Goal: Information Seeking & Learning: Learn about a topic

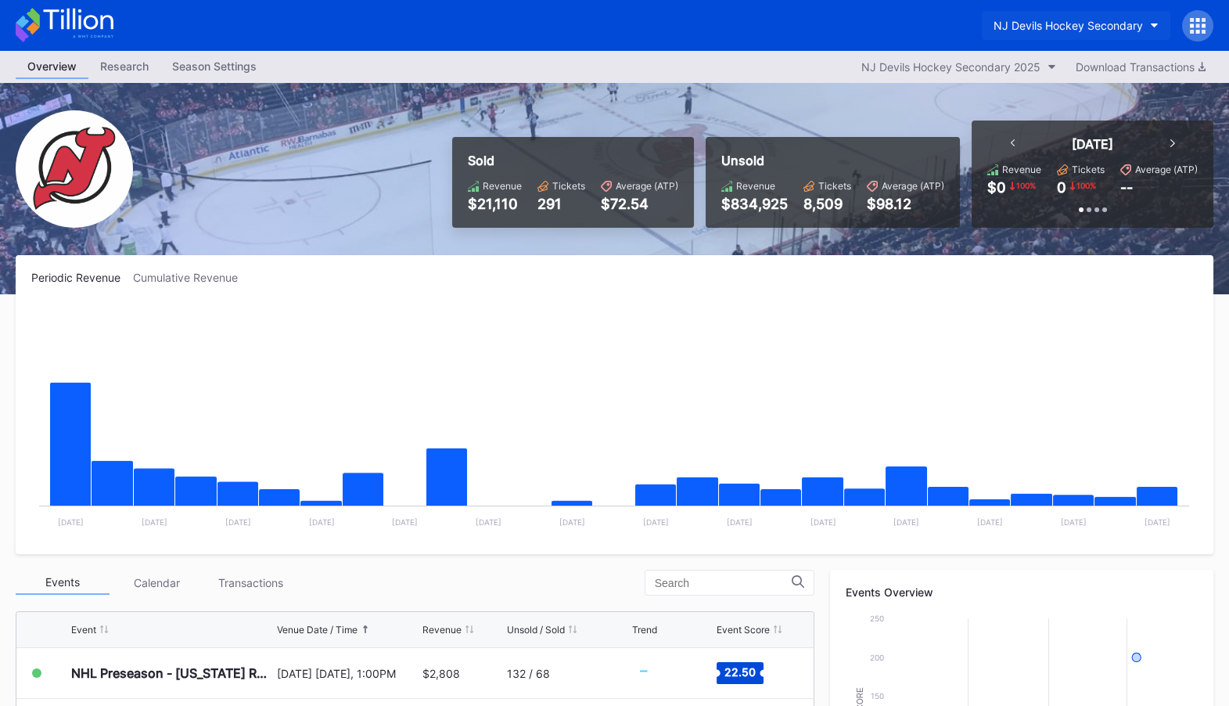
click at [1064, 18] on button "NJ Devils Hockey Secondary" at bounding box center [1076, 25] width 189 height 29
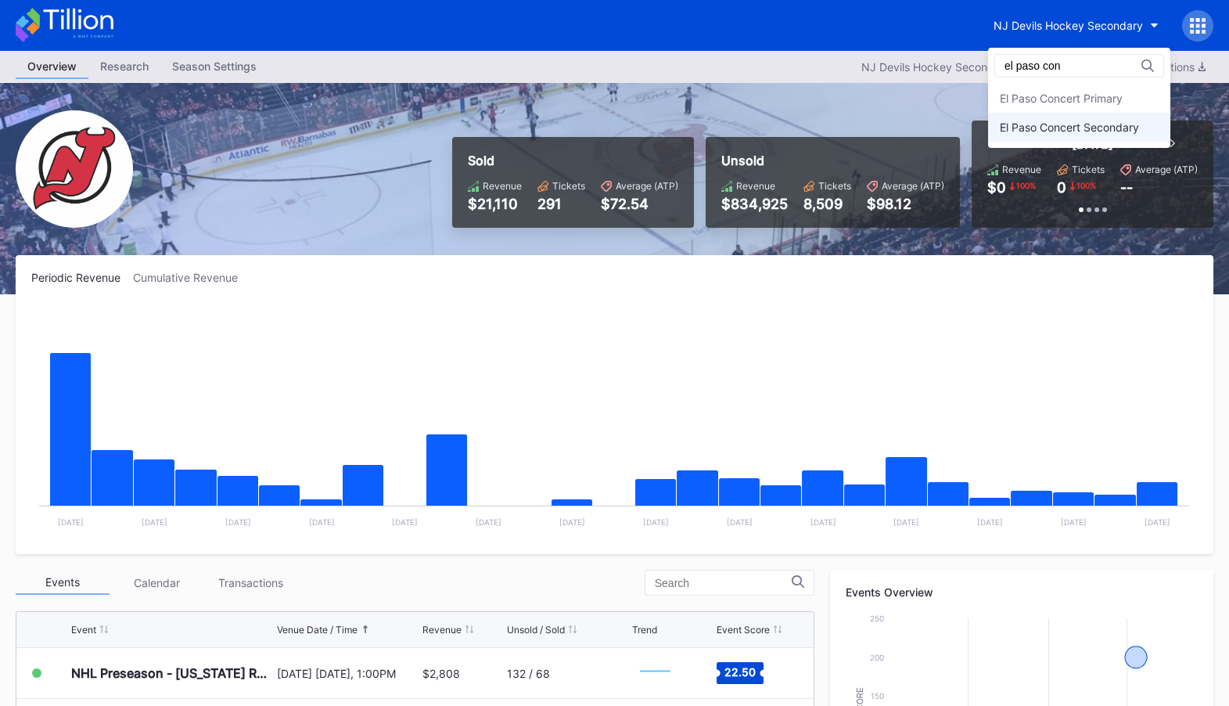
type input "el paso con"
click at [1066, 119] on div "El Paso Concert Secondary" at bounding box center [1079, 127] width 182 height 29
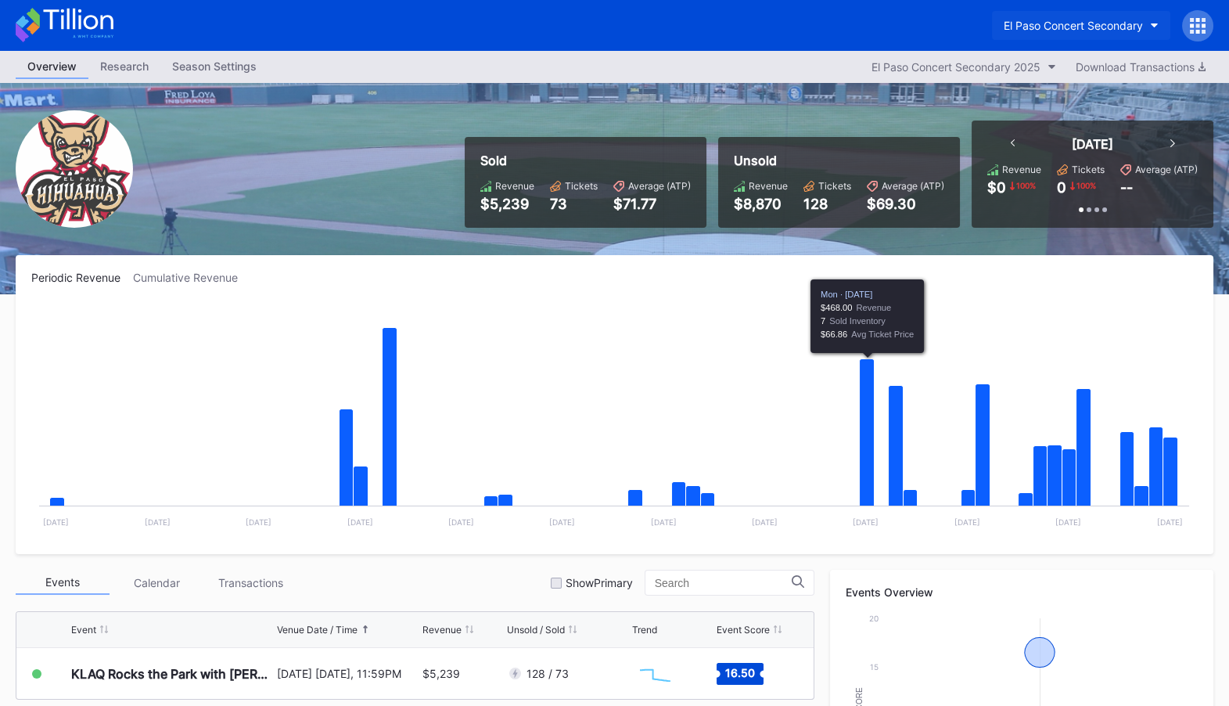
click at [1116, 33] on button "El Paso Concert Secondary" at bounding box center [1081, 25] width 178 height 29
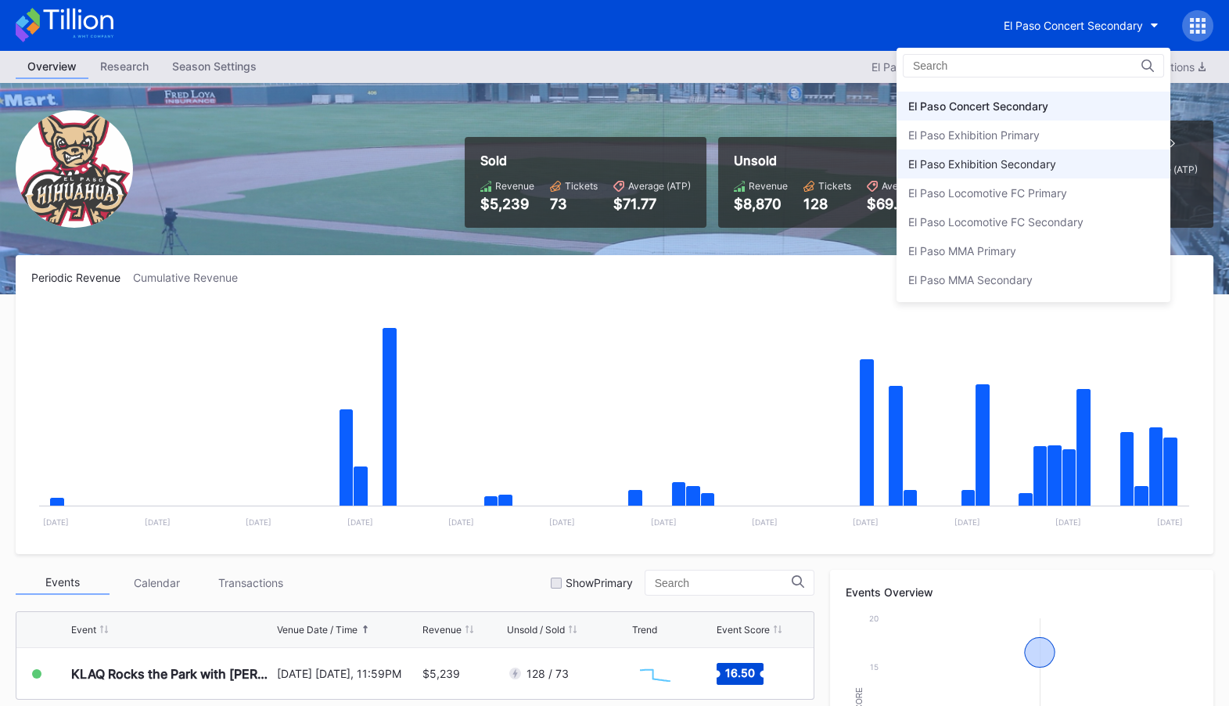
scroll to position [1413, 0]
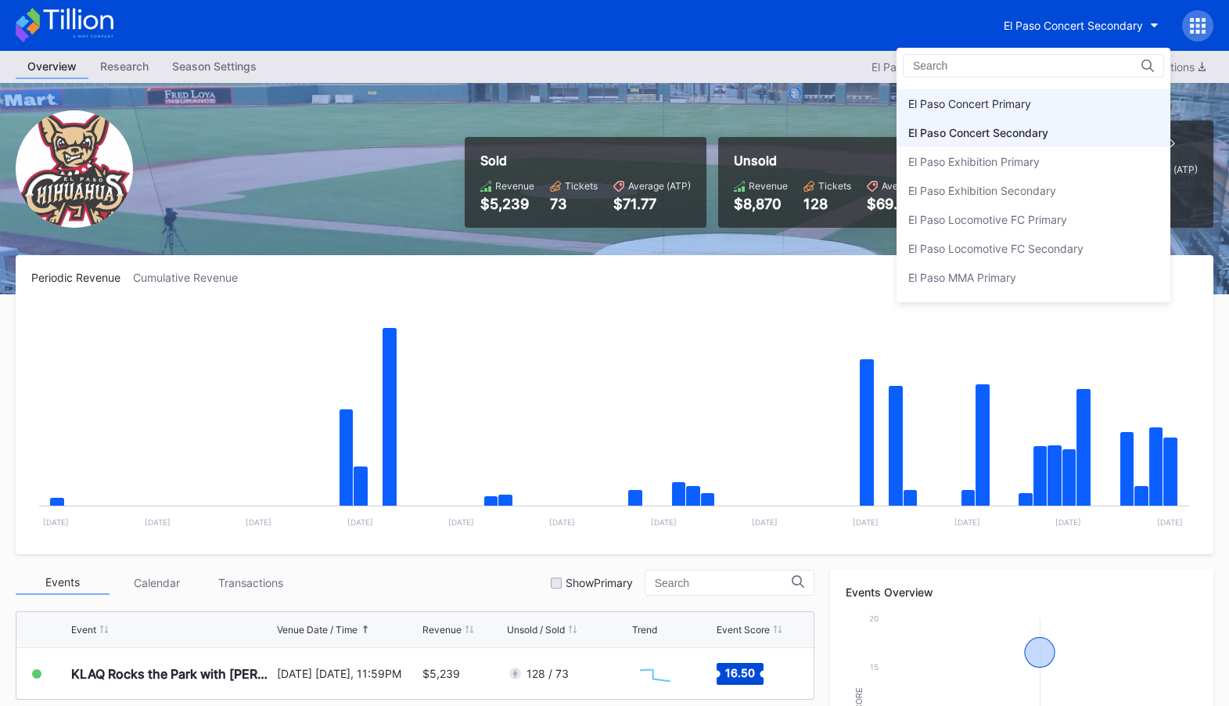
click at [1084, 106] on div "El Paso Concert Primary" at bounding box center [1034, 103] width 274 height 29
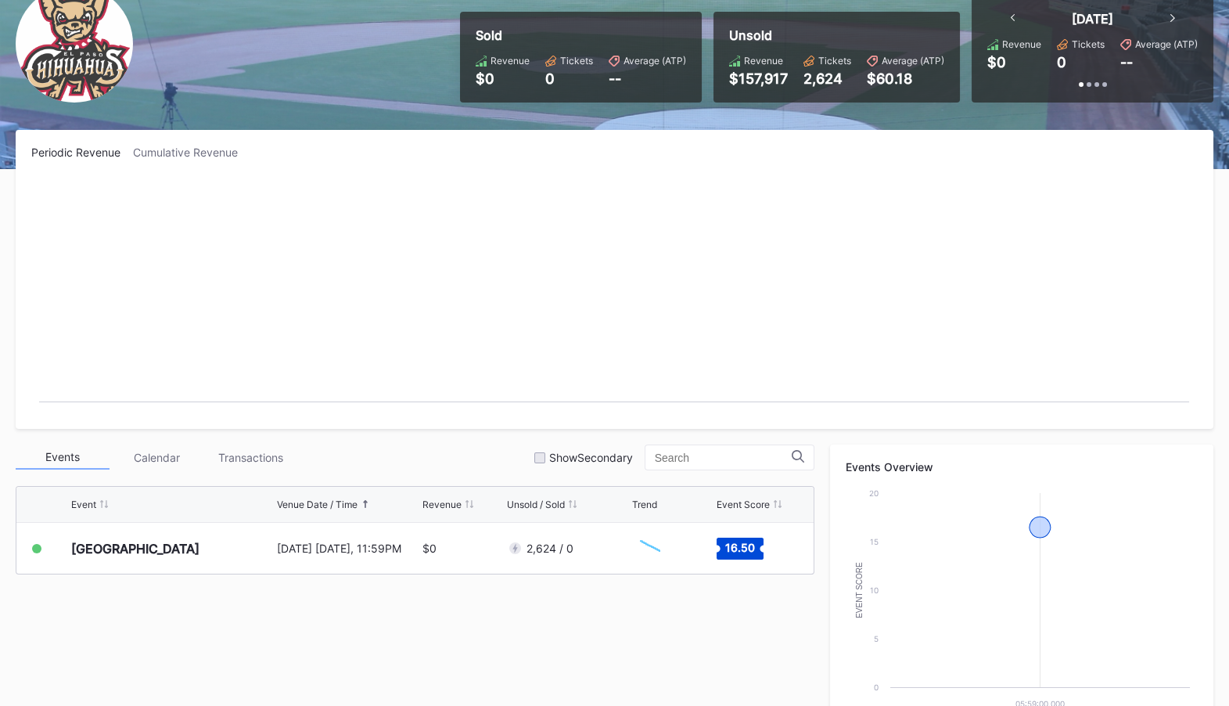
scroll to position [126, 0]
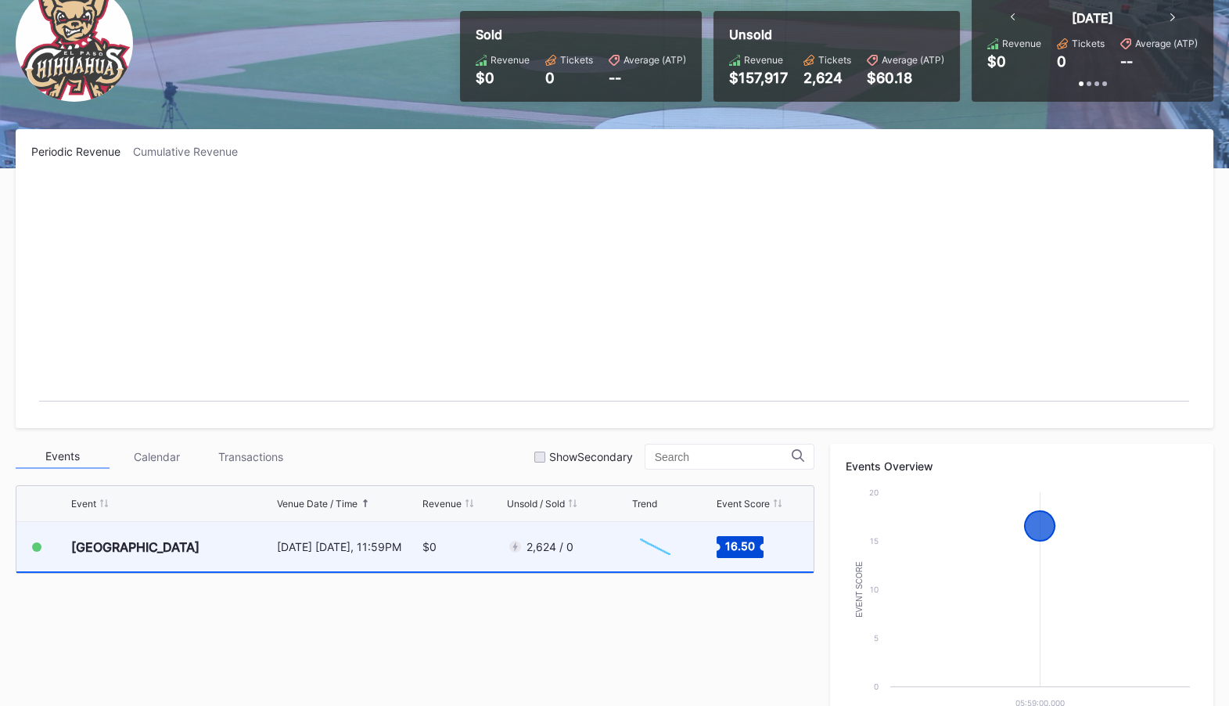
click at [610, 563] on div "2,624 / 0" at bounding box center [567, 546] width 121 height 49
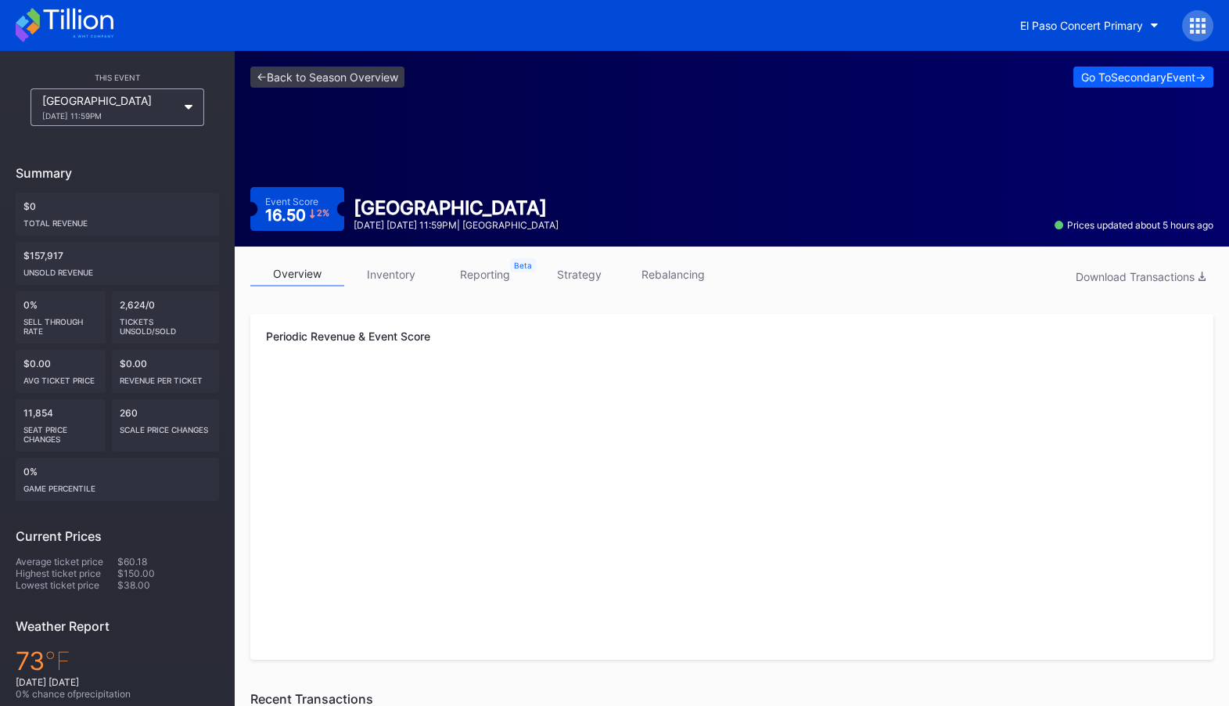
click at [596, 275] on link "strategy" at bounding box center [579, 274] width 94 height 24
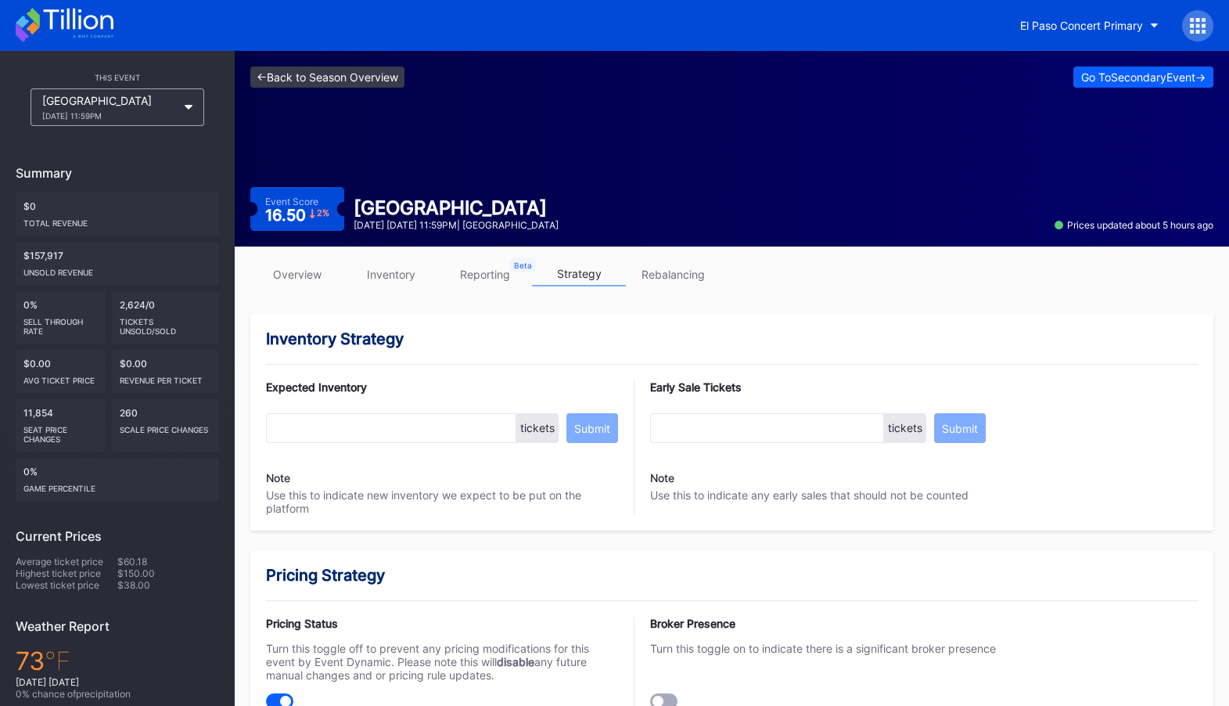
click at [320, 78] on link "<- Back to Season Overview" at bounding box center [327, 77] width 154 height 21
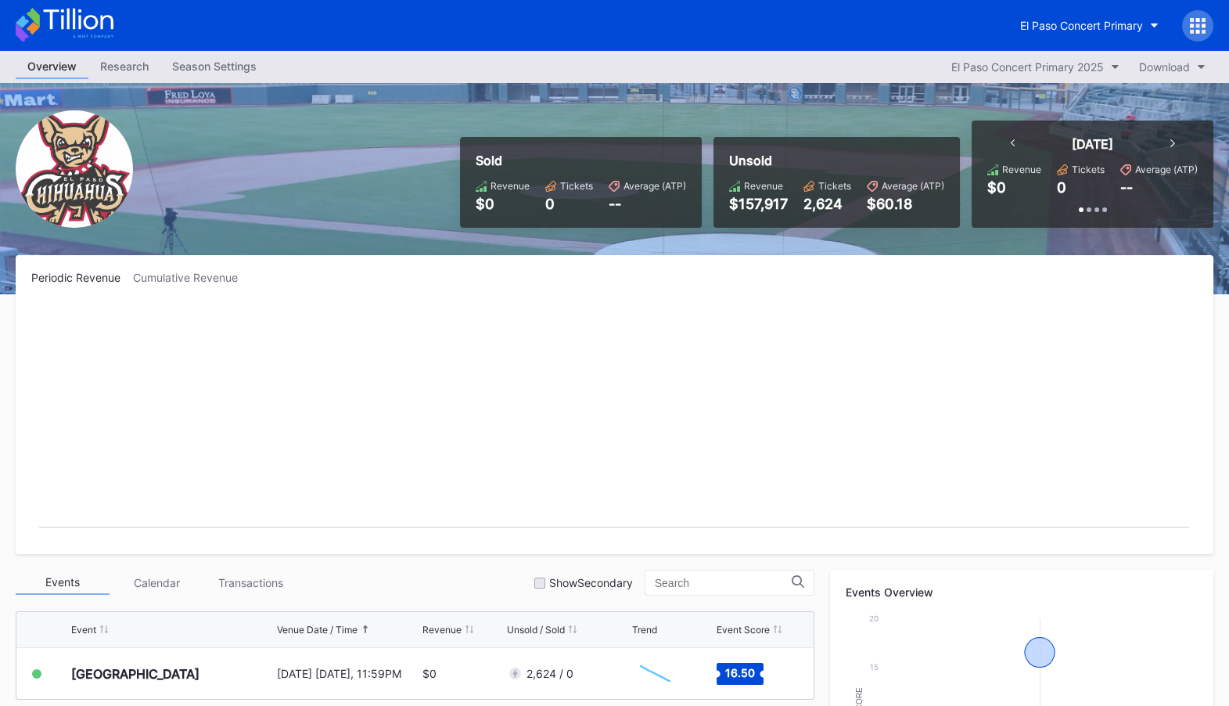
click at [1202, 16] on div at bounding box center [1197, 25] width 31 height 31
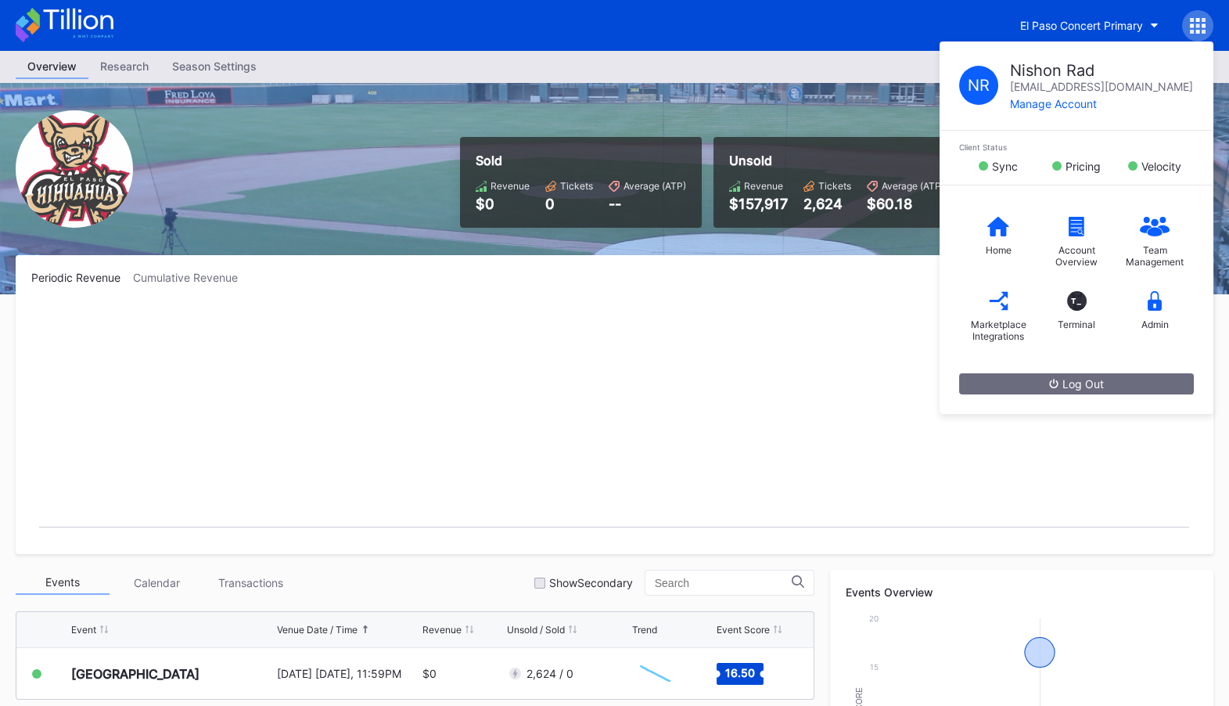
click at [667, 323] on rect "Chart title" at bounding box center [614, 421] width 1166 height 235
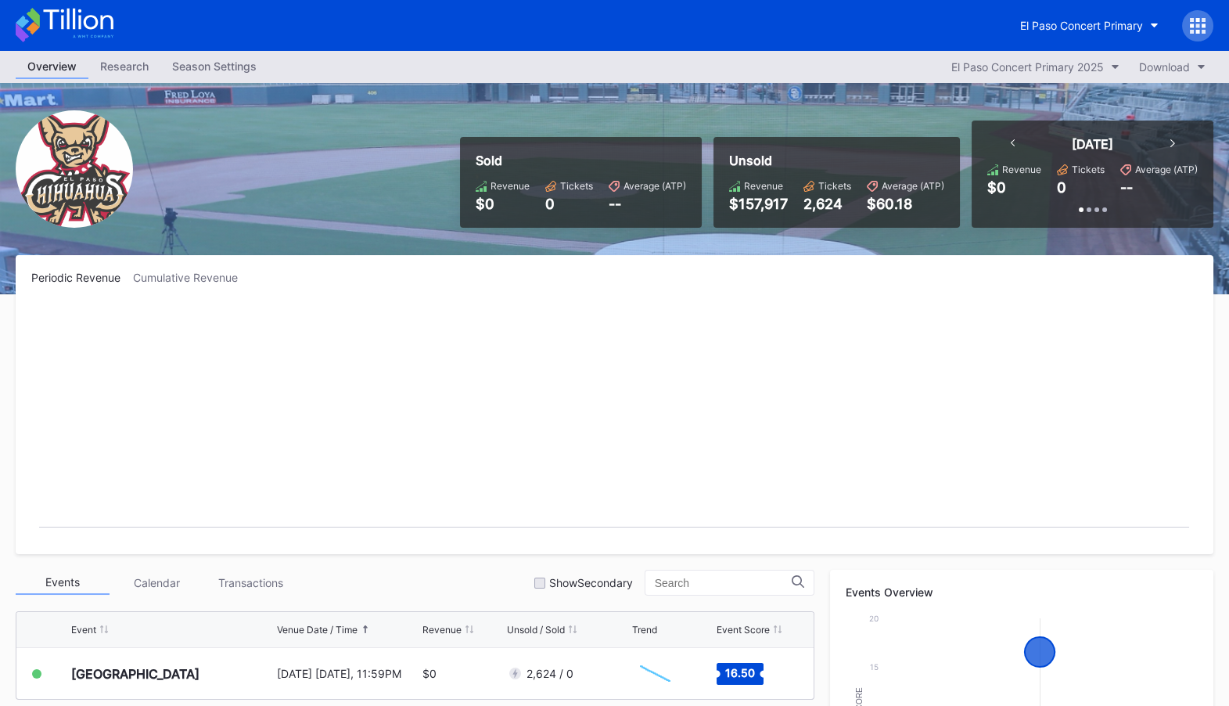
scroll to position [52, 0]
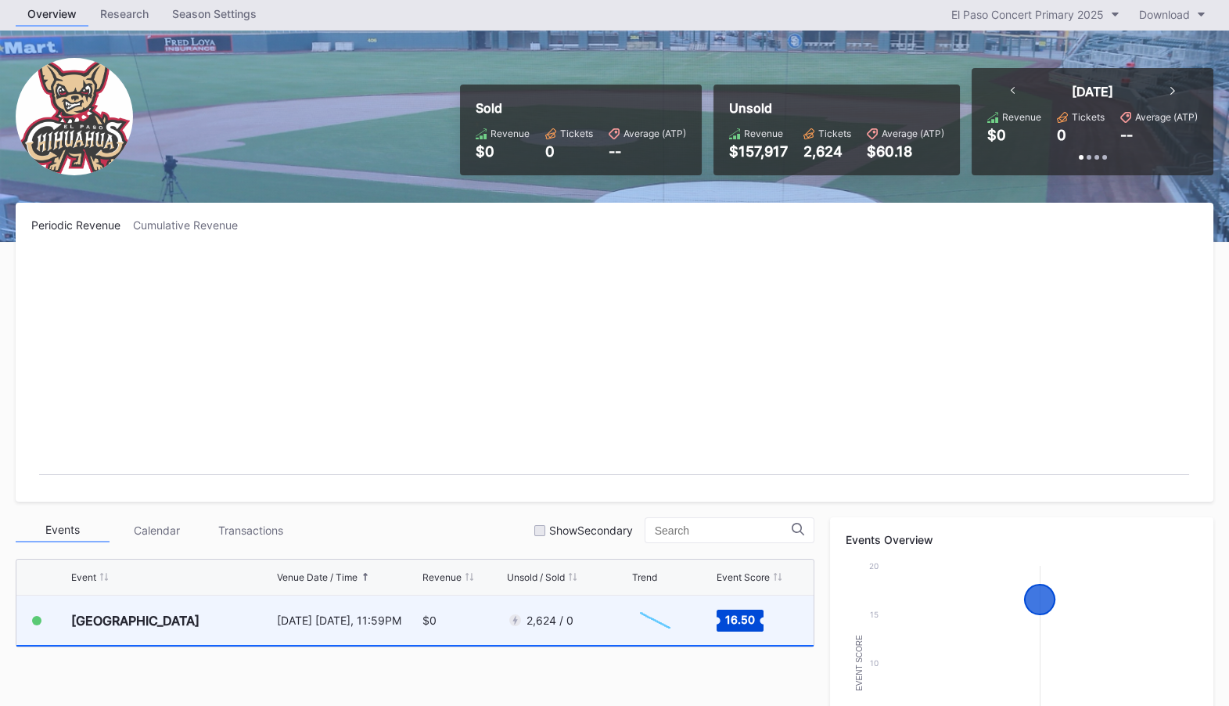
click at [211, 614] on div "[GEOGRAPHIC_DATA]" at bounding box center [172, 620] width 202 height 49
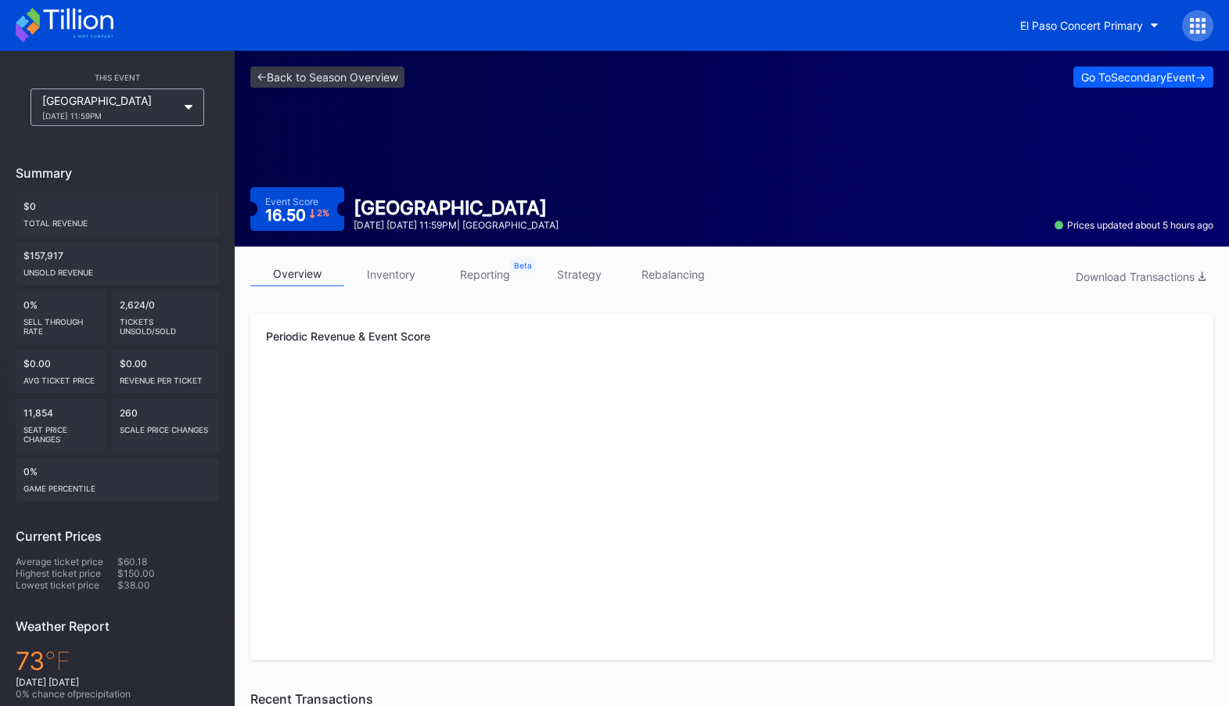
drag, startPoint x: 556, startPoint y: 210, endPoint x: 355, endPoint y: 209, distance: 201.1
click at [355, 209] on div "[GEOGRAPHIC_DATA]" at bounding box center [456, 207] width 205 height 23
copy div "[GEOGRAPHIC_DATA]"
click at [405, 266] on link "inventory" at bounding box center [391, 274] width 94 height 24
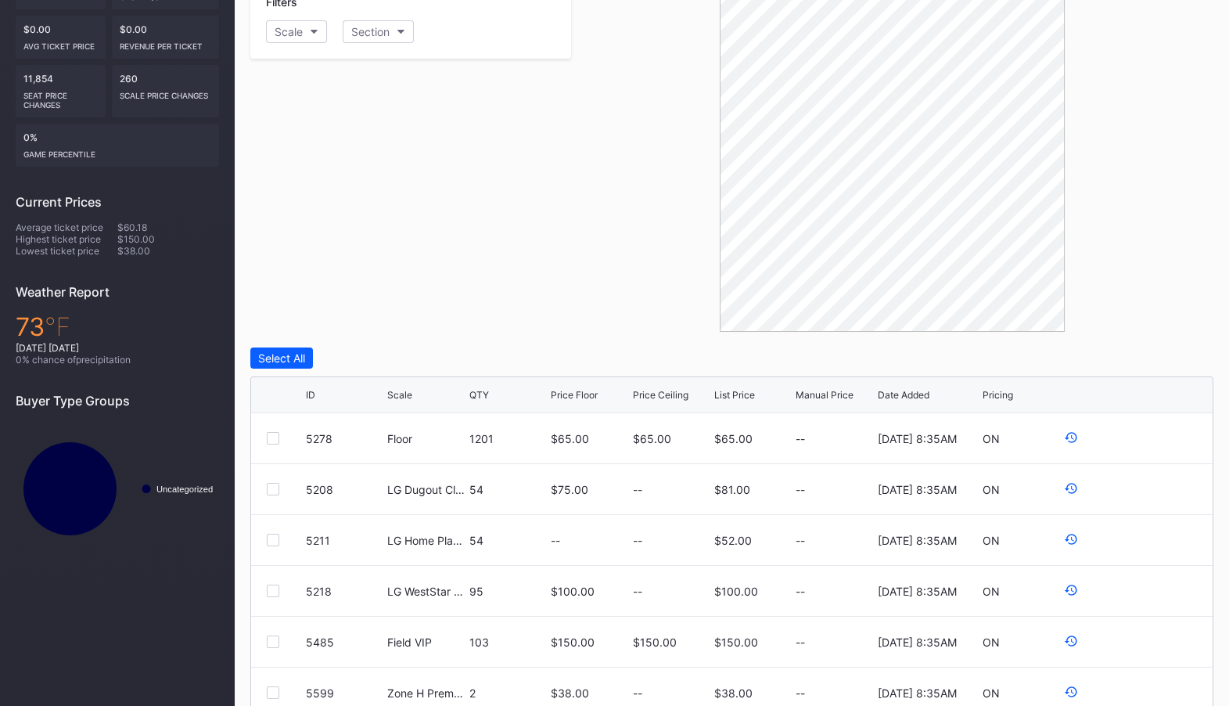
scroll to position [451, 0]
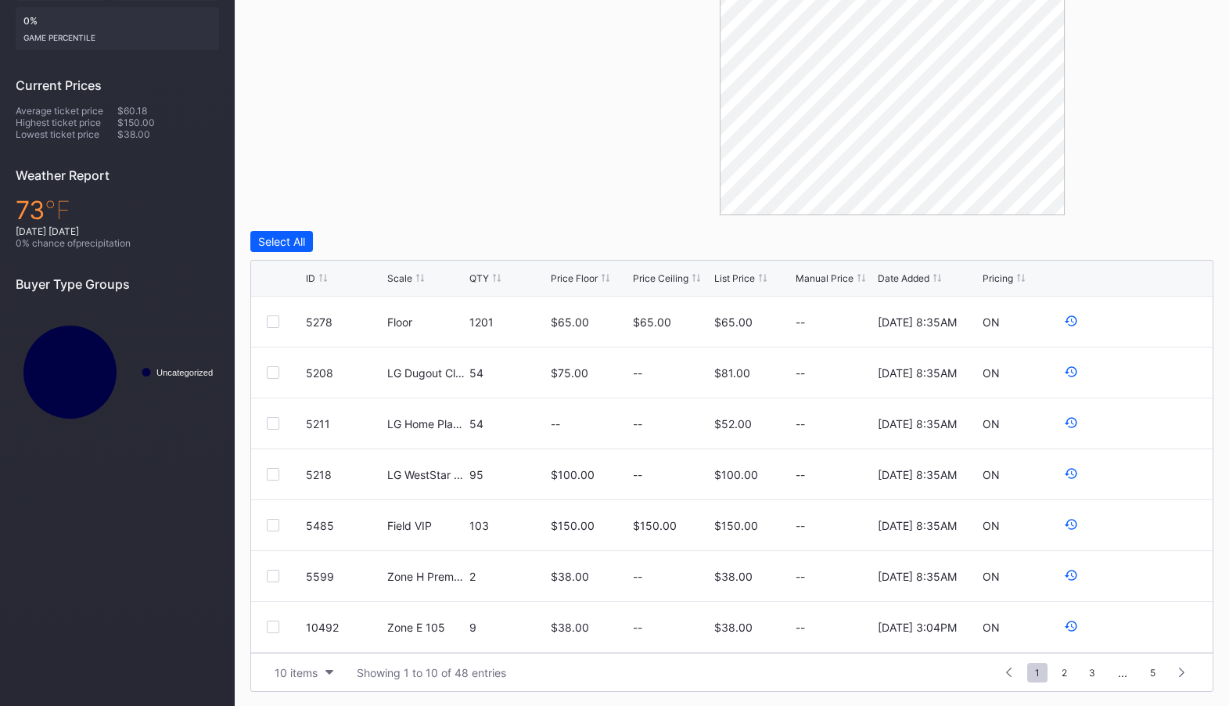
click at [407, 276] on div "Scale" at bounding box center [399, 278] width 25 height 12
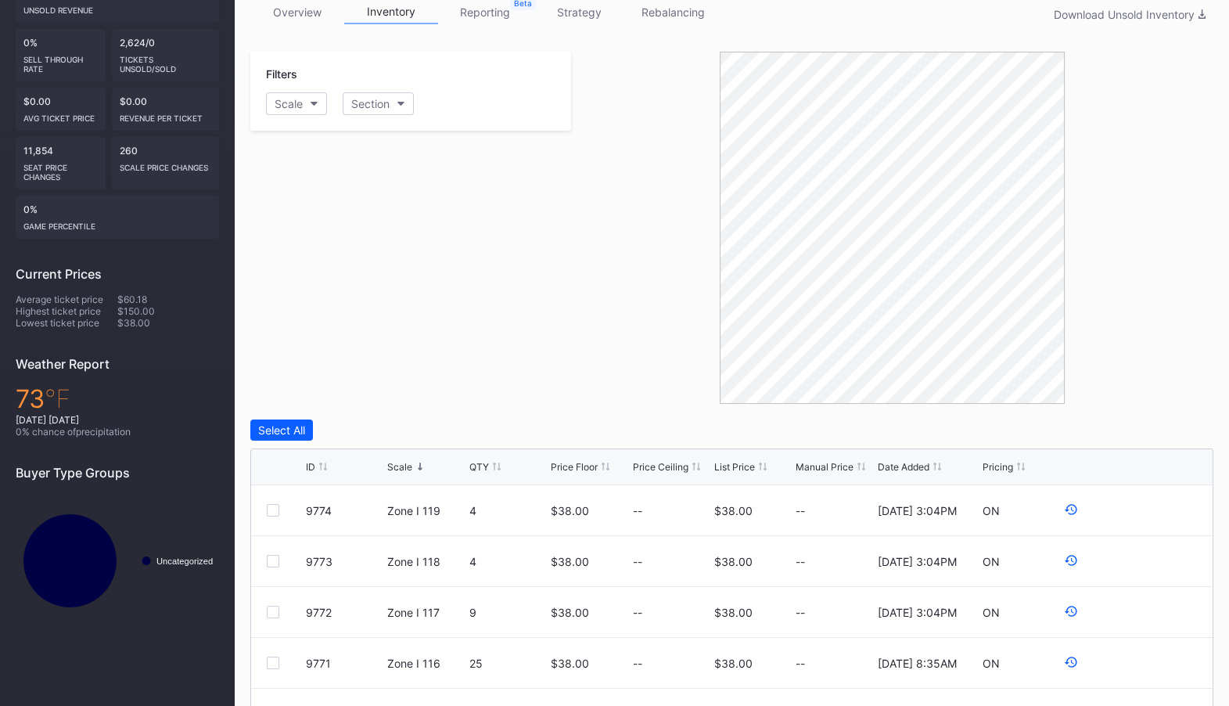
scroll to position [134, 0]
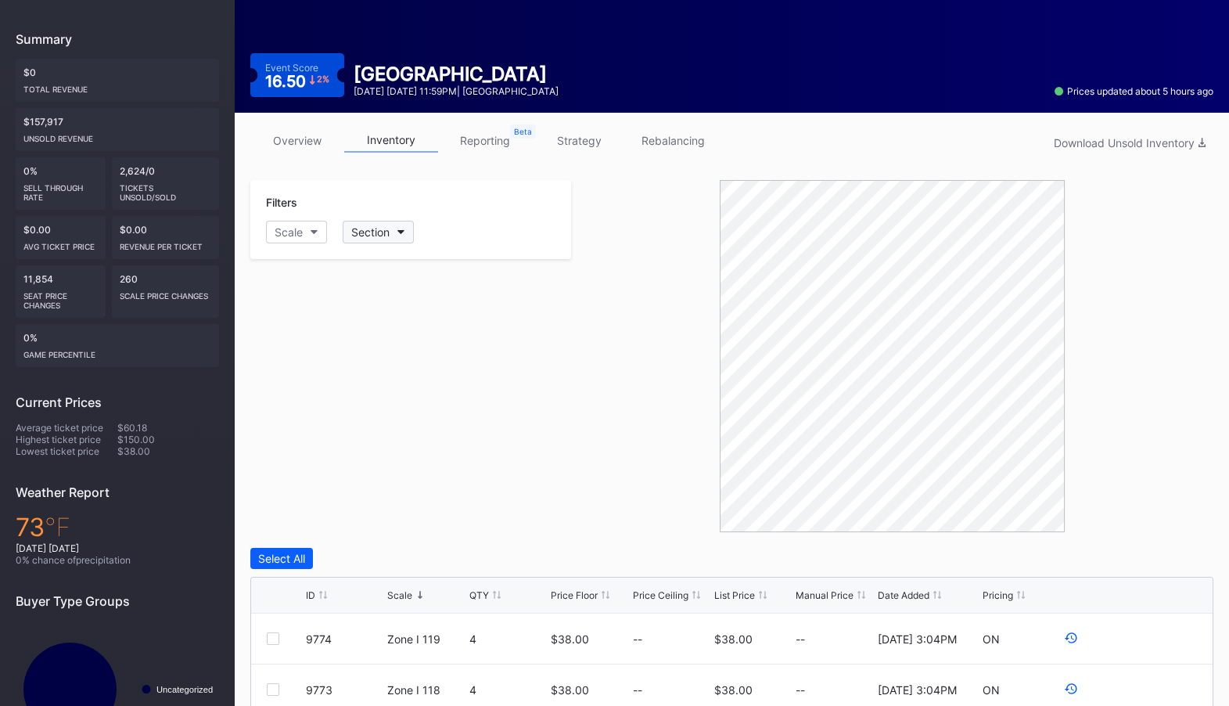
click at [380, 229] on div "Section" at bounding box center [370, 231] width 38 height 13
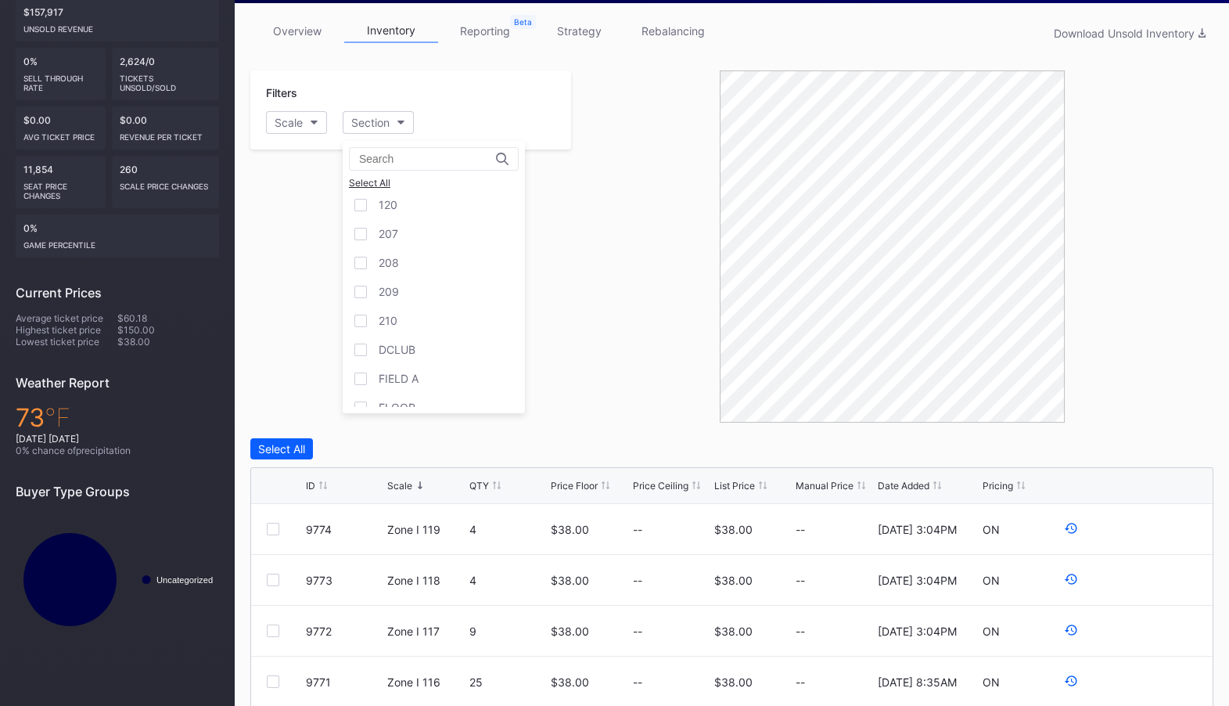
scroll to position [387, 0]
click at [306, 122] on button "Scale" at bounding box center [296, 122] width 61 height 23
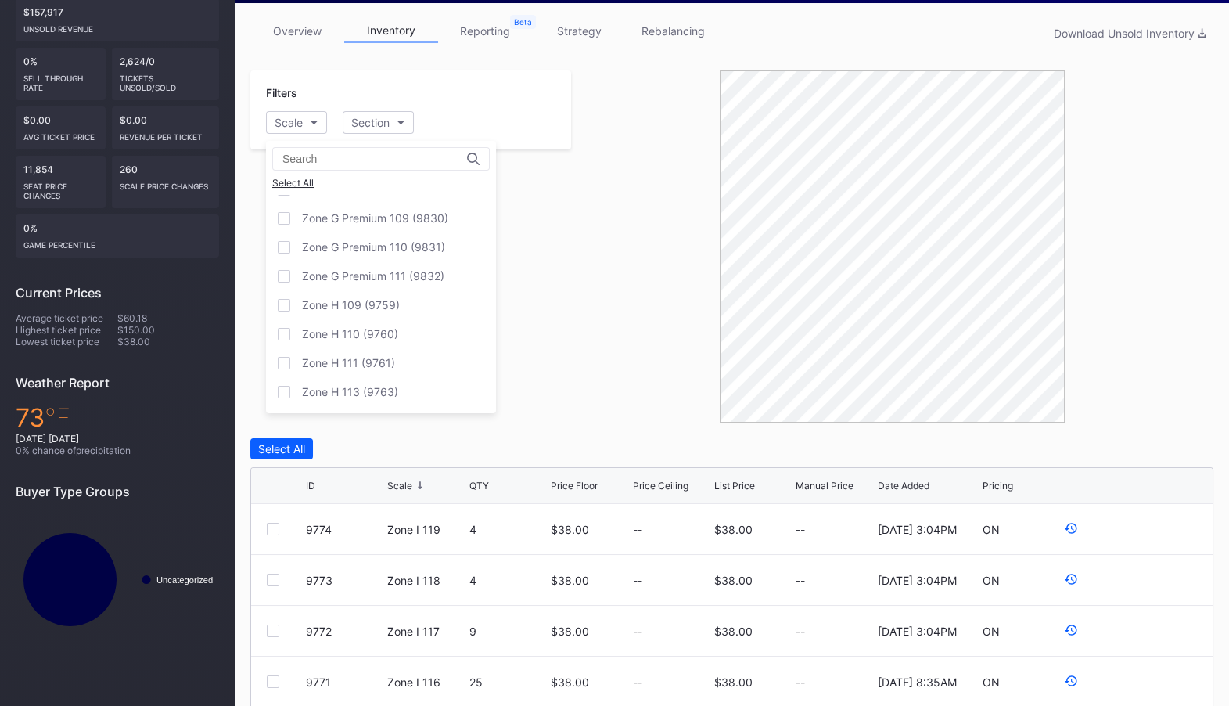
scroll to position [775, 0]
click at [284, 297] on div at bounding box center [284, 303] width 13 height 13
click at [286, 326] on div at bounding box center [284, 332] width 13 height 13
click at [285, 268] on div at bounding box center [284, 274] width 13 height 13
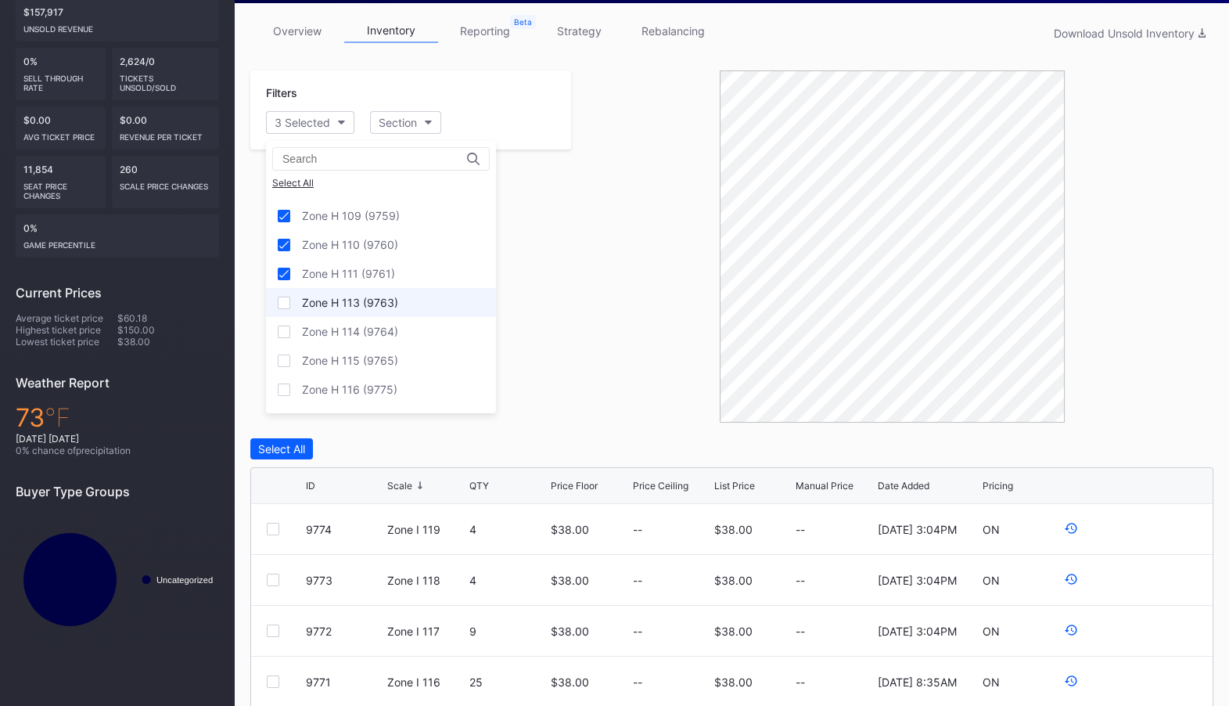
click at [285, 298] on div at bounding box center [284, 303] width 13 height 13
click at [285, 328] on div at bounding box center [284, 332] width 13 height 13
click at [285, 355] on div at bounding box center [284, 361] width 13 height 13
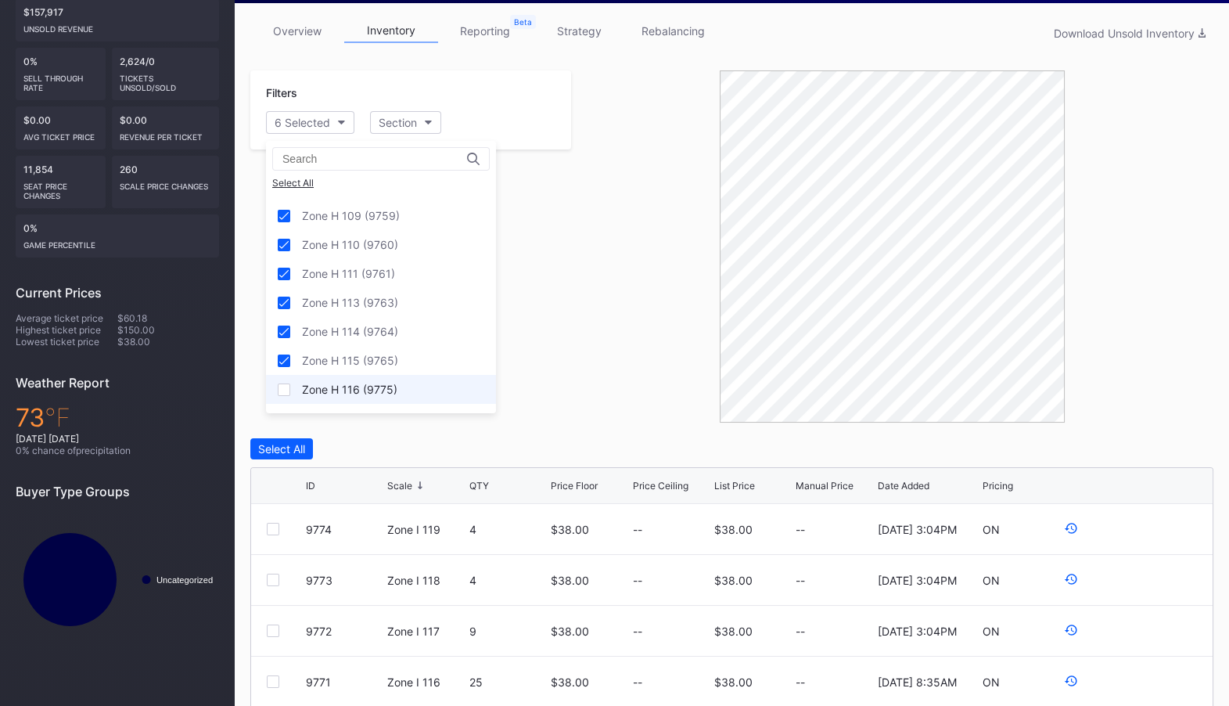
scroll to position [953, 0]
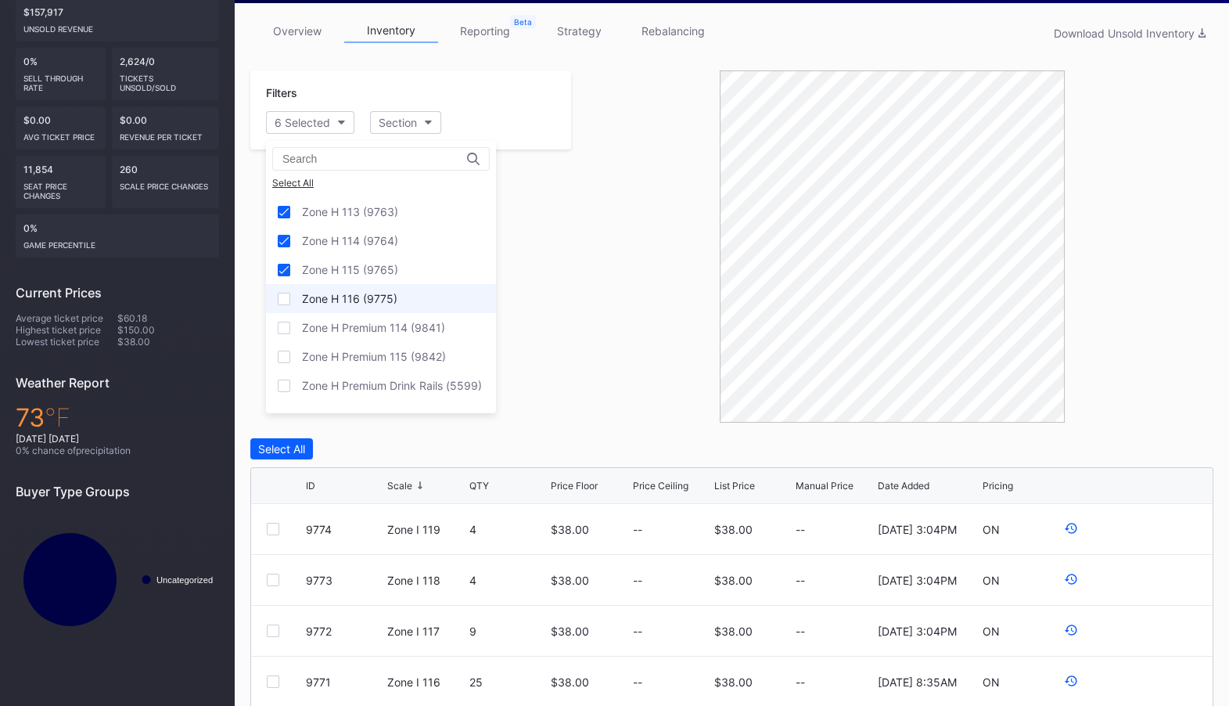
click at [280, 297] on div at bounding box center [284, 299] width 13 height 13
click at [281, 326] on div at bounding box center [284, 328] width 13 height 13
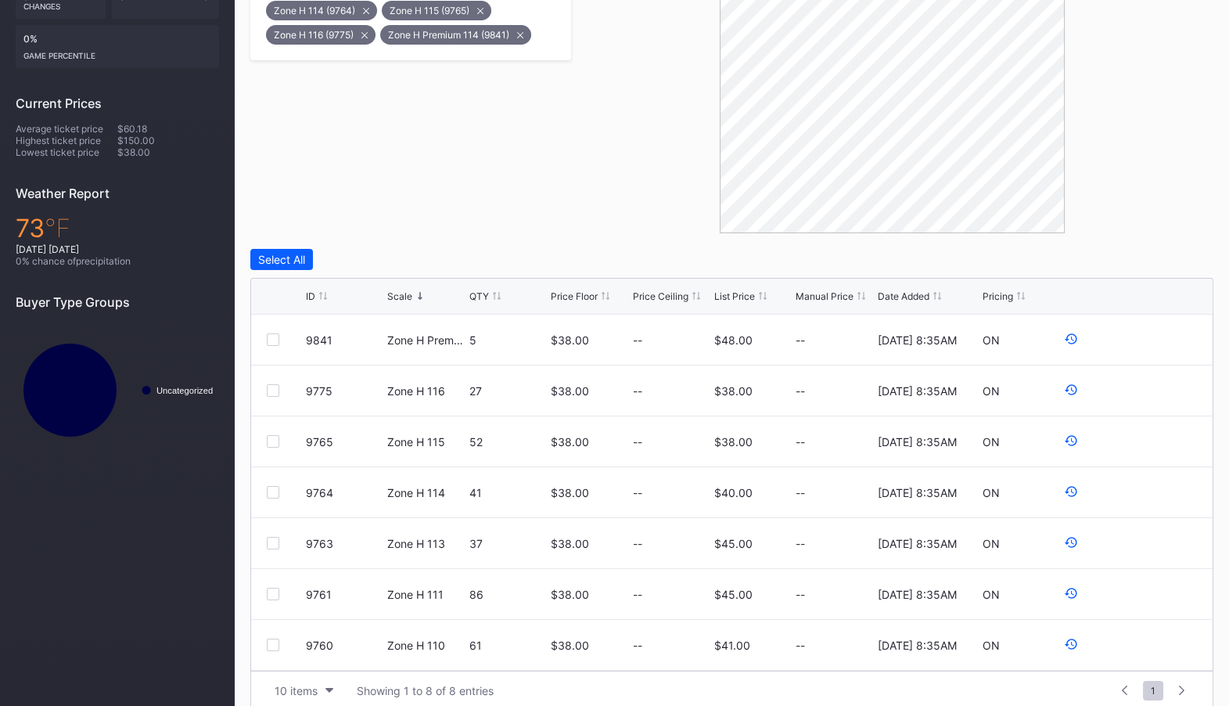
scroll to position [451, 0]
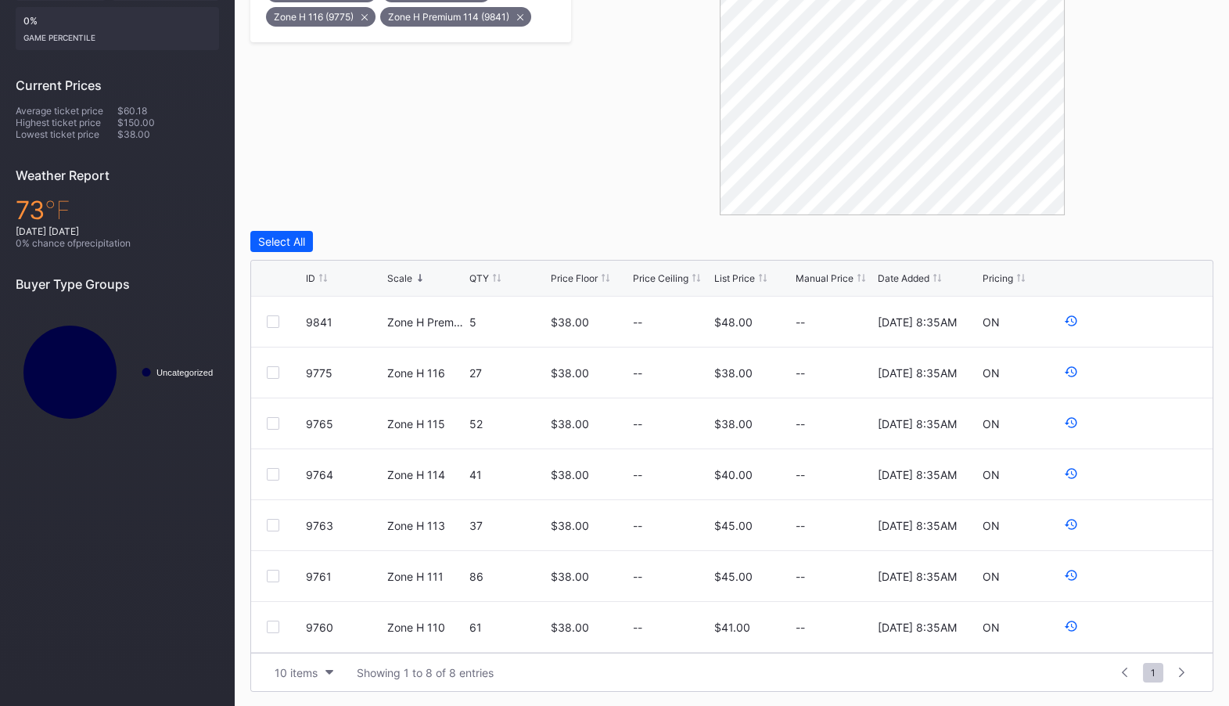
click at [408, 276] on div "Scale" at bounding box center [399, 278] width 25 height 12
click at [731, 275] on div "List Price" at bounding box center [735, 278] width 41 height 12
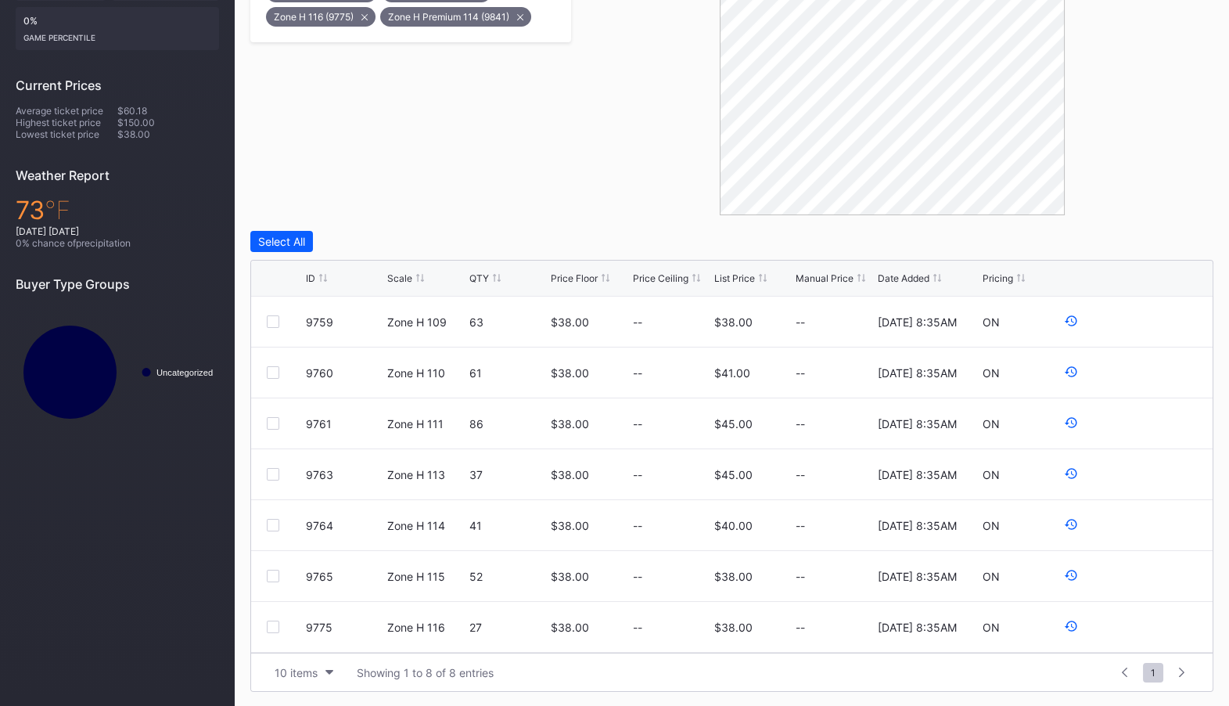
click at [731, 275] on div "List Price" at bounding box center [735, 278] width 41 height 12
click at [556, 528] on div "$38.00" at bounding box center [570, 525] width 38 height 13
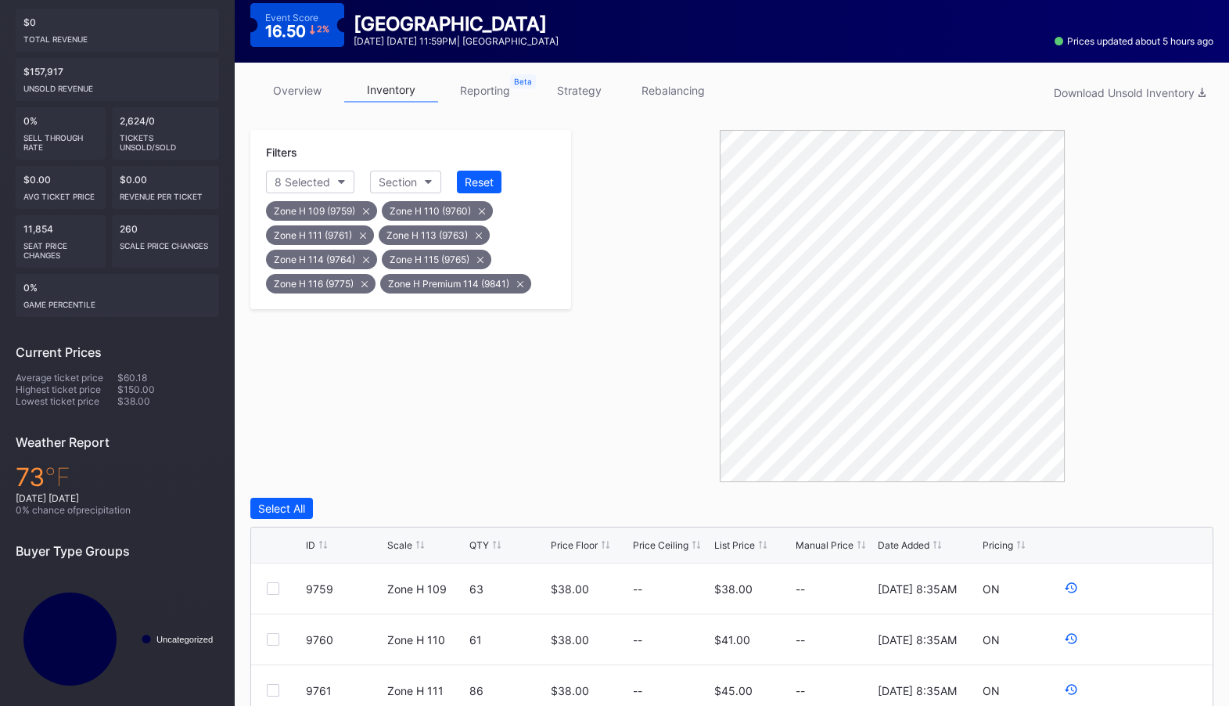
scroll to position [0, 0]
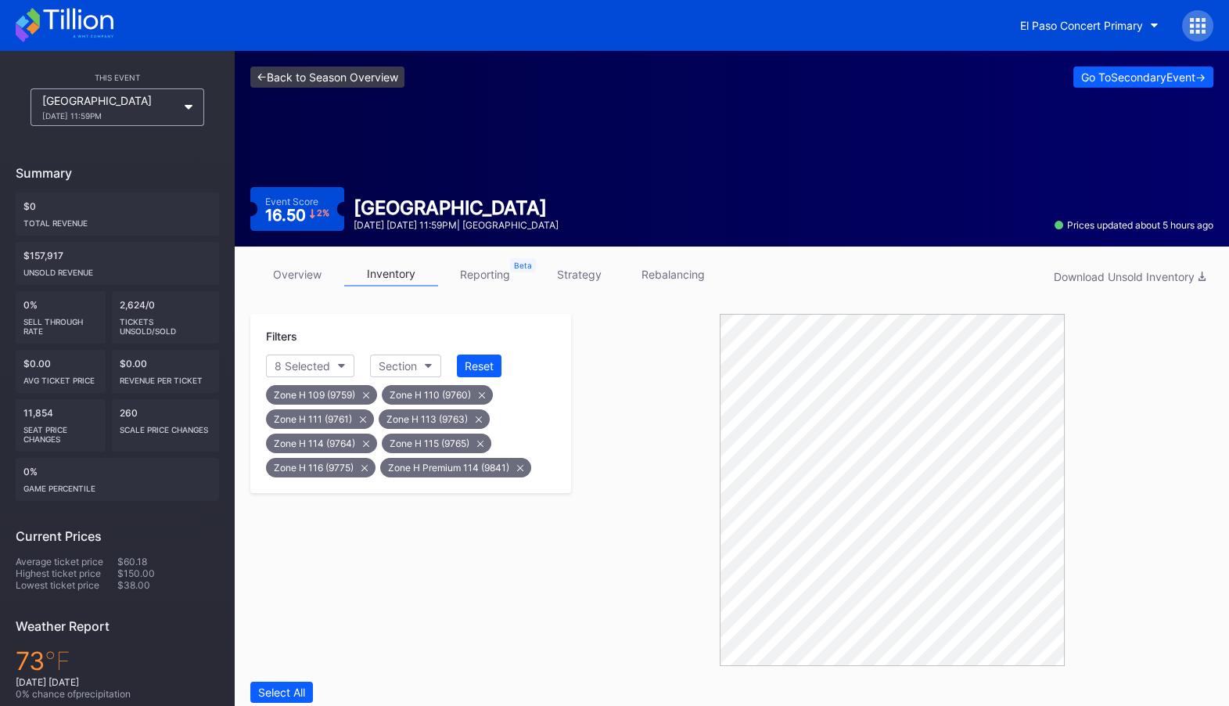
click at [332, 70] on link "<- Back to Season Overview" at bounding box center [327, 77] width 154 height 21
